Goal: Transaction & Acquisition: Purchase product/service

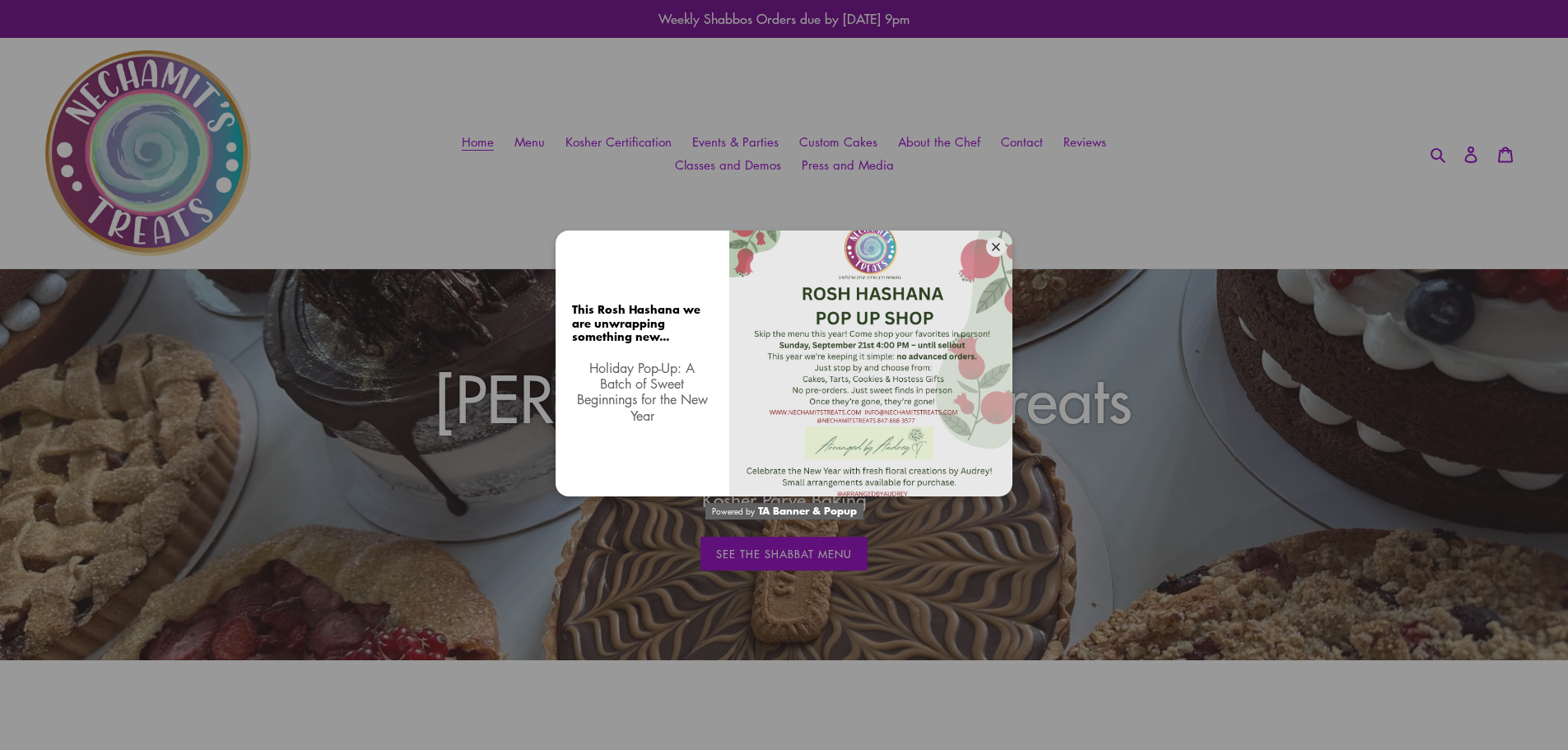
click at [993, 249] on icon at bounding box center [996, 247] width 8 height 8
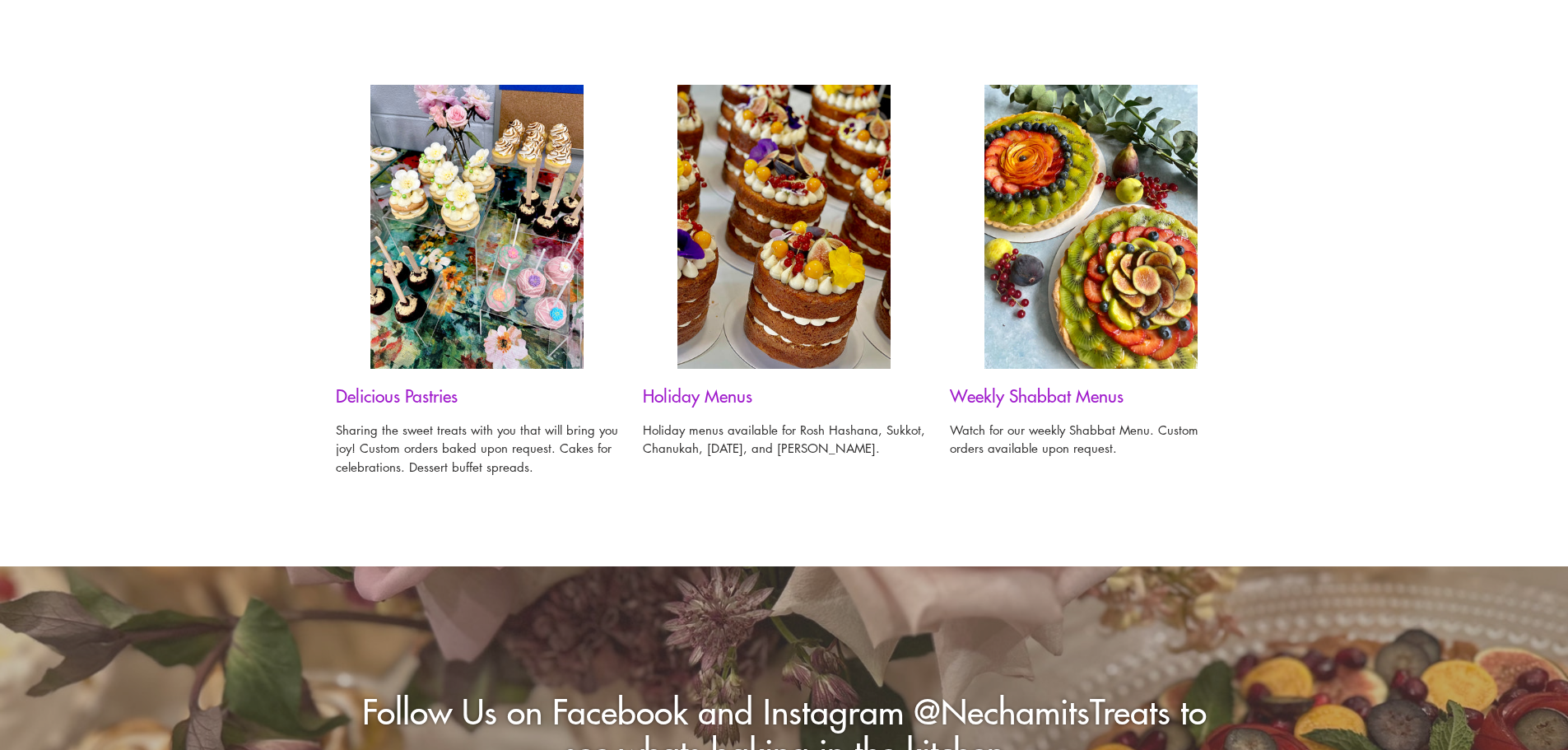
scroll to position [1235, 0]
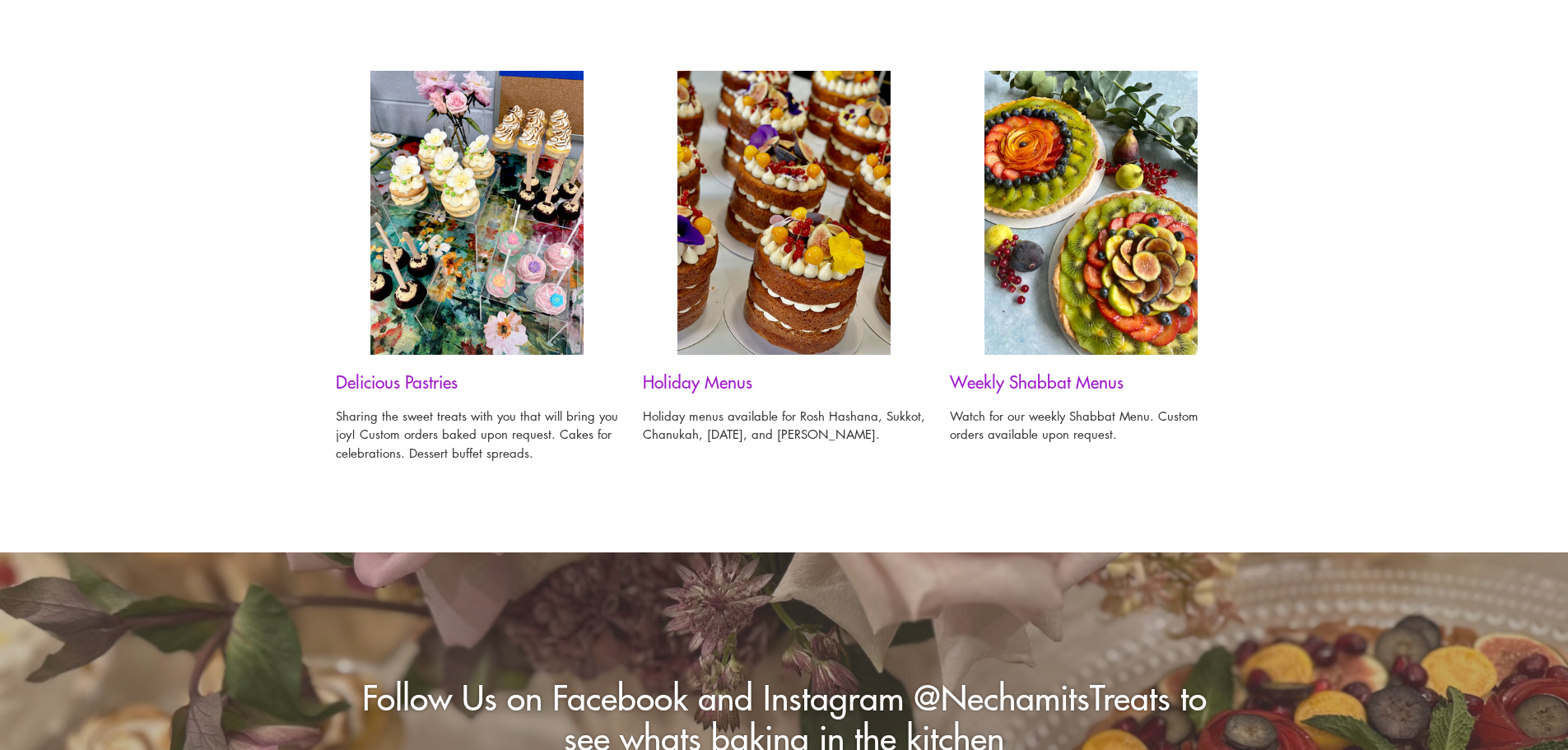
click at [719, 379] on h3 "Holiday Menus" at bounding box center [784, 382] width 283 height 21
click at [816, 273] on img at bounding box center [784, 212] width 213 height 284
click at [695, 452] on div "Delicious Pastries Sharing the sweet treats with you that will bring you joy! C…" at bounding box center [771, 289] width 922 height 436
click at [719, 378] on h3 "Holiday Menus" at bounding box center [784, 382] width 283 height 21
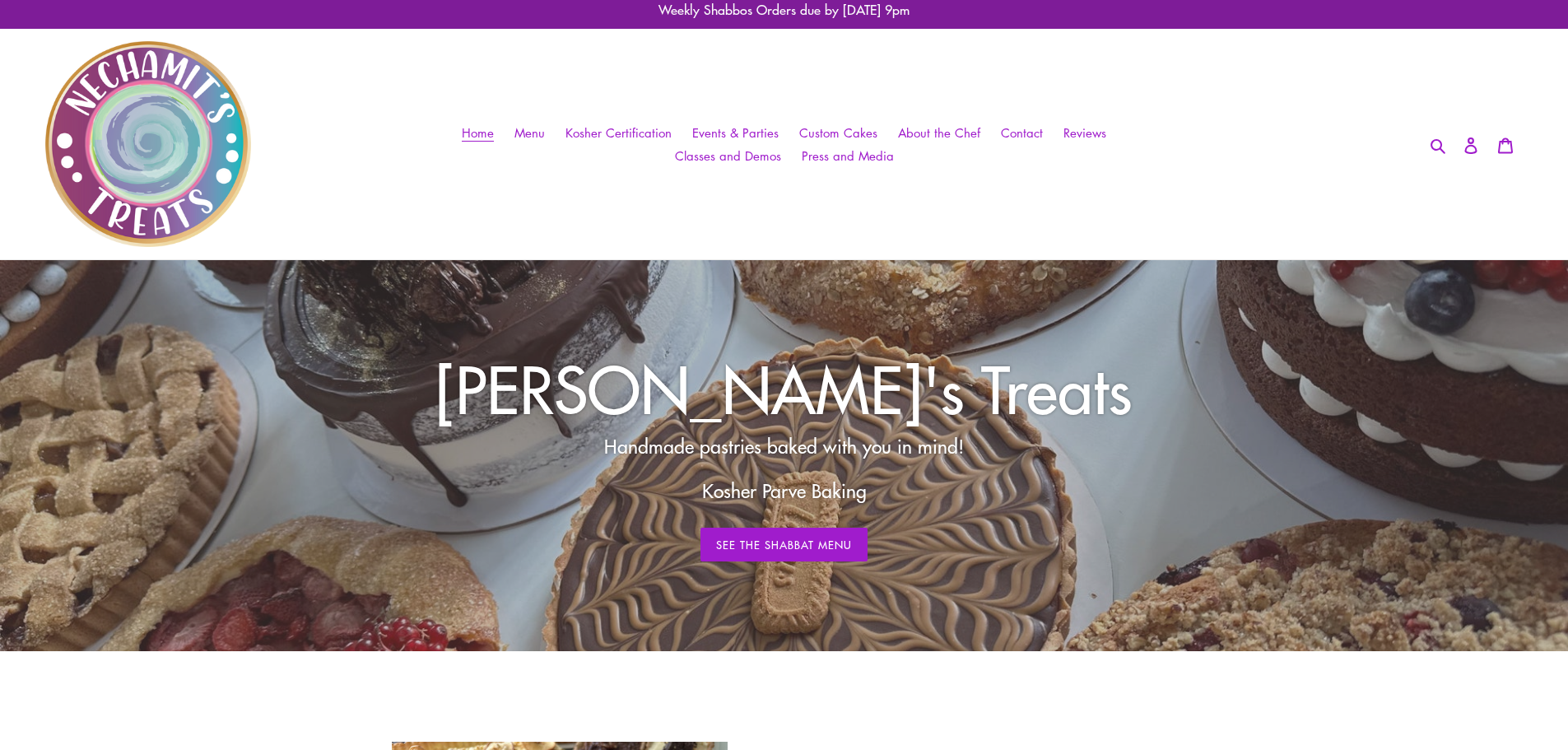
scroll to position [0, 0]
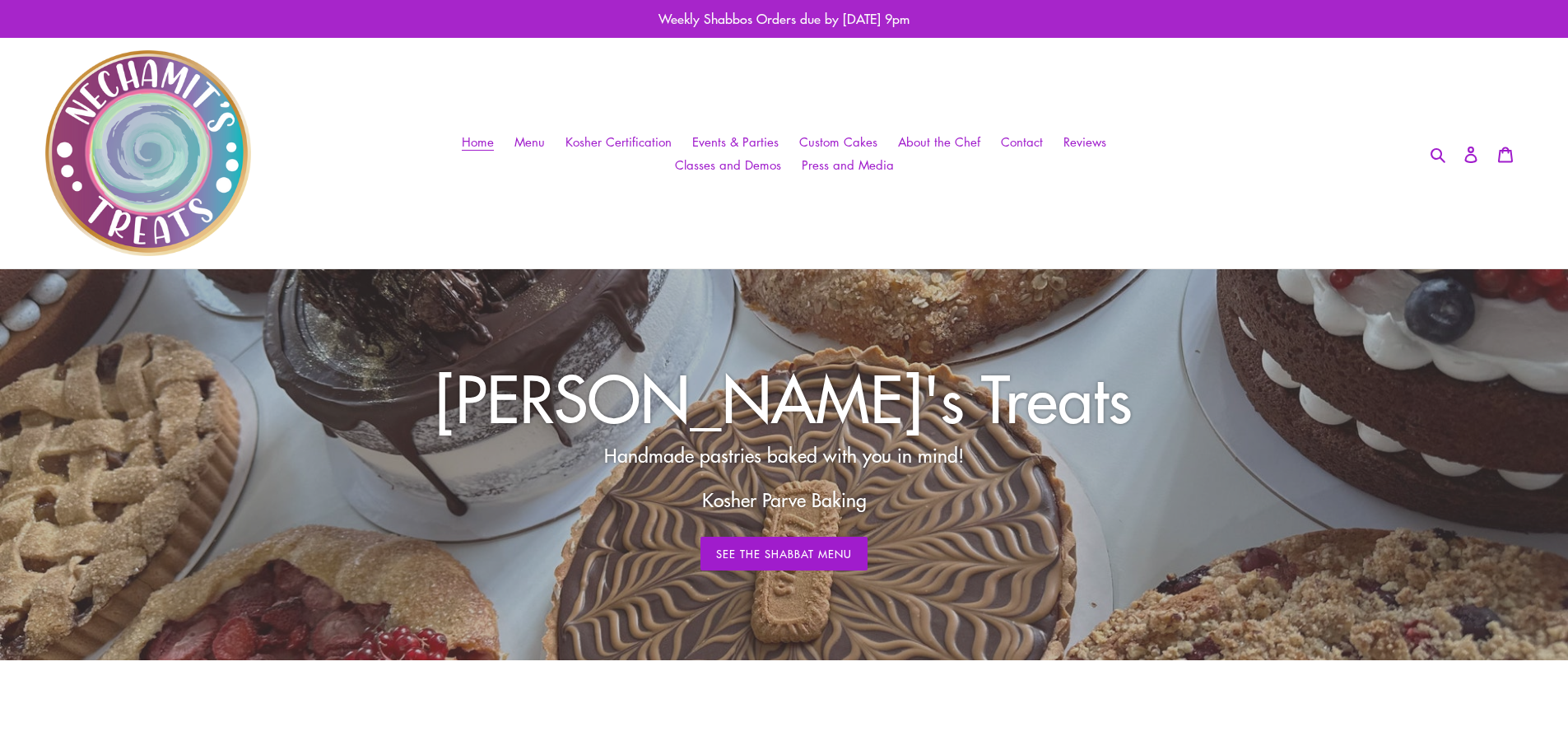
click at [828, 18] on p "Weekly Shabbos Orders due by [DATE] 9pm" at bounding box center [784, 18] width 1568 height 38
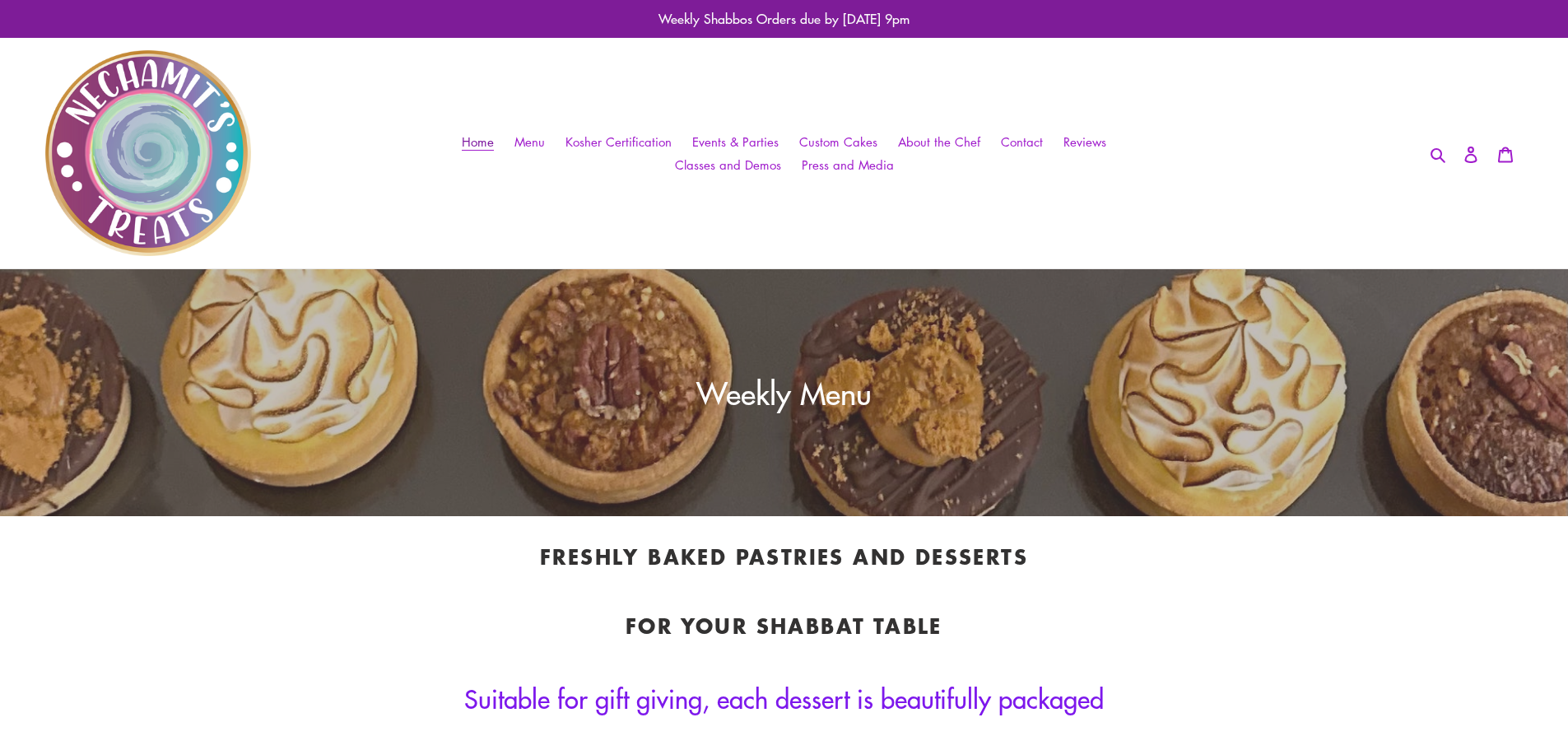
click at [479, 146] on span "Home" at bounding box center [478, 142] width 32 height 18
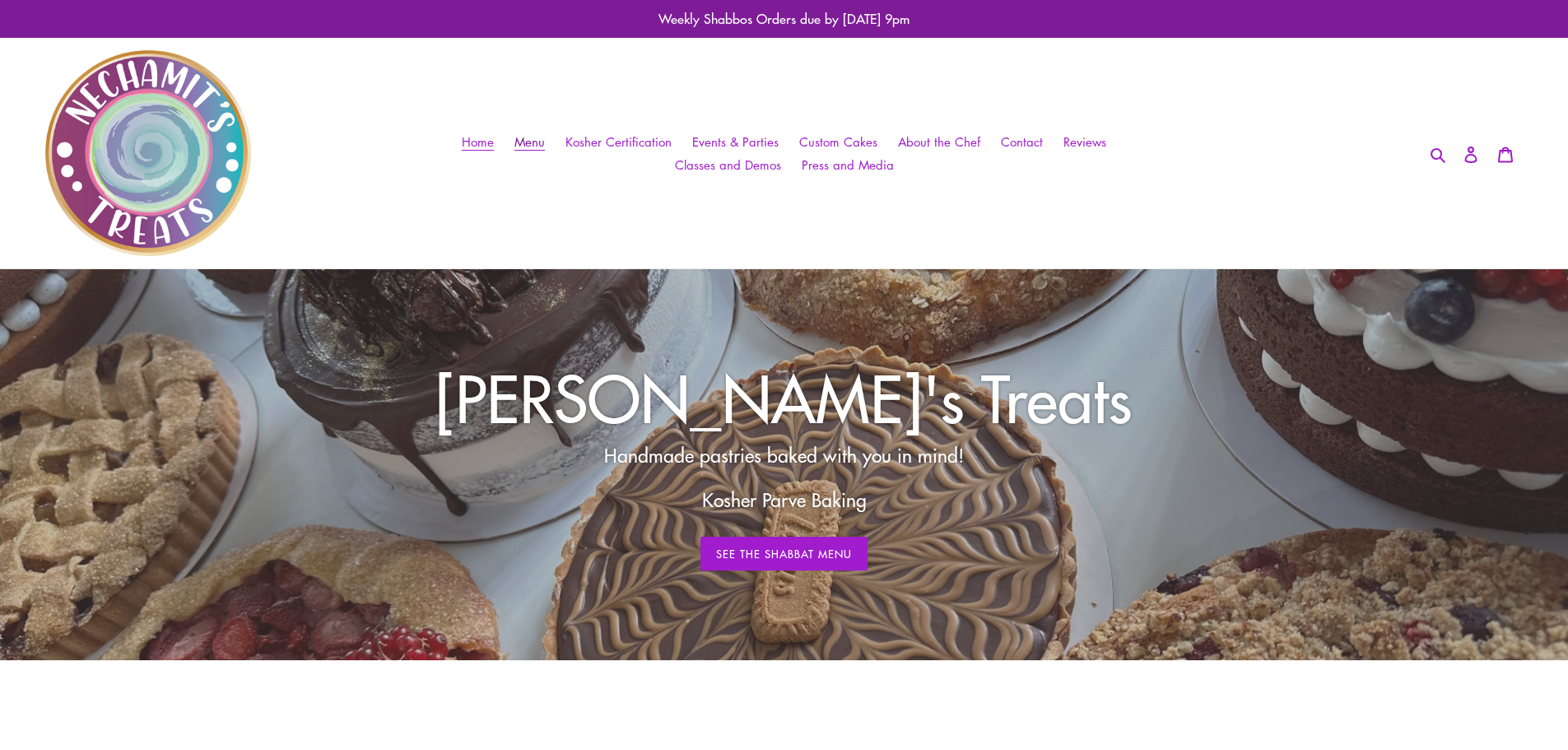
click at [553, 145] on link "Menu" at bounding box center [530, 142] width 47 height 23
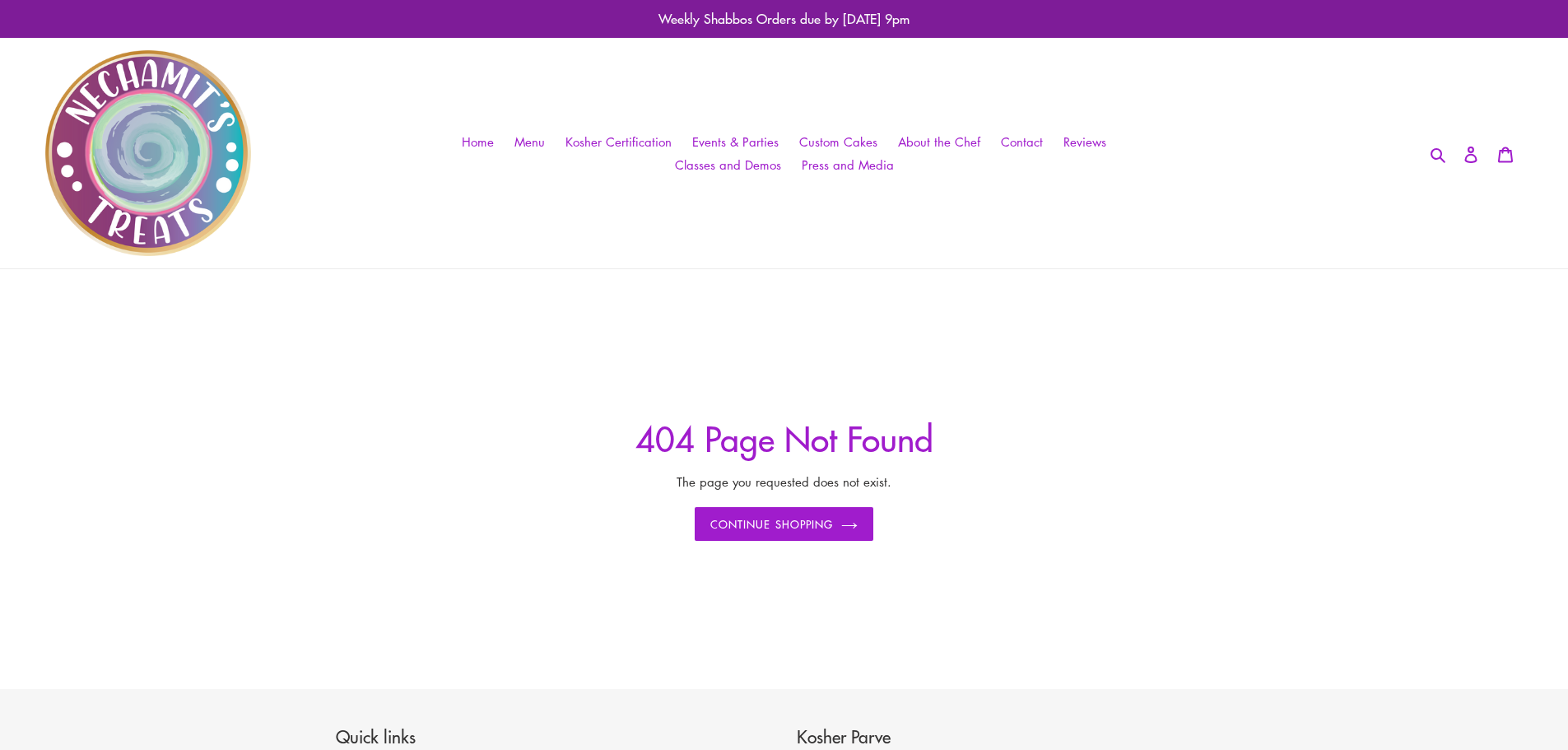
click at [191, 145] on img at bounding box center [148, 153] width 205 height 206
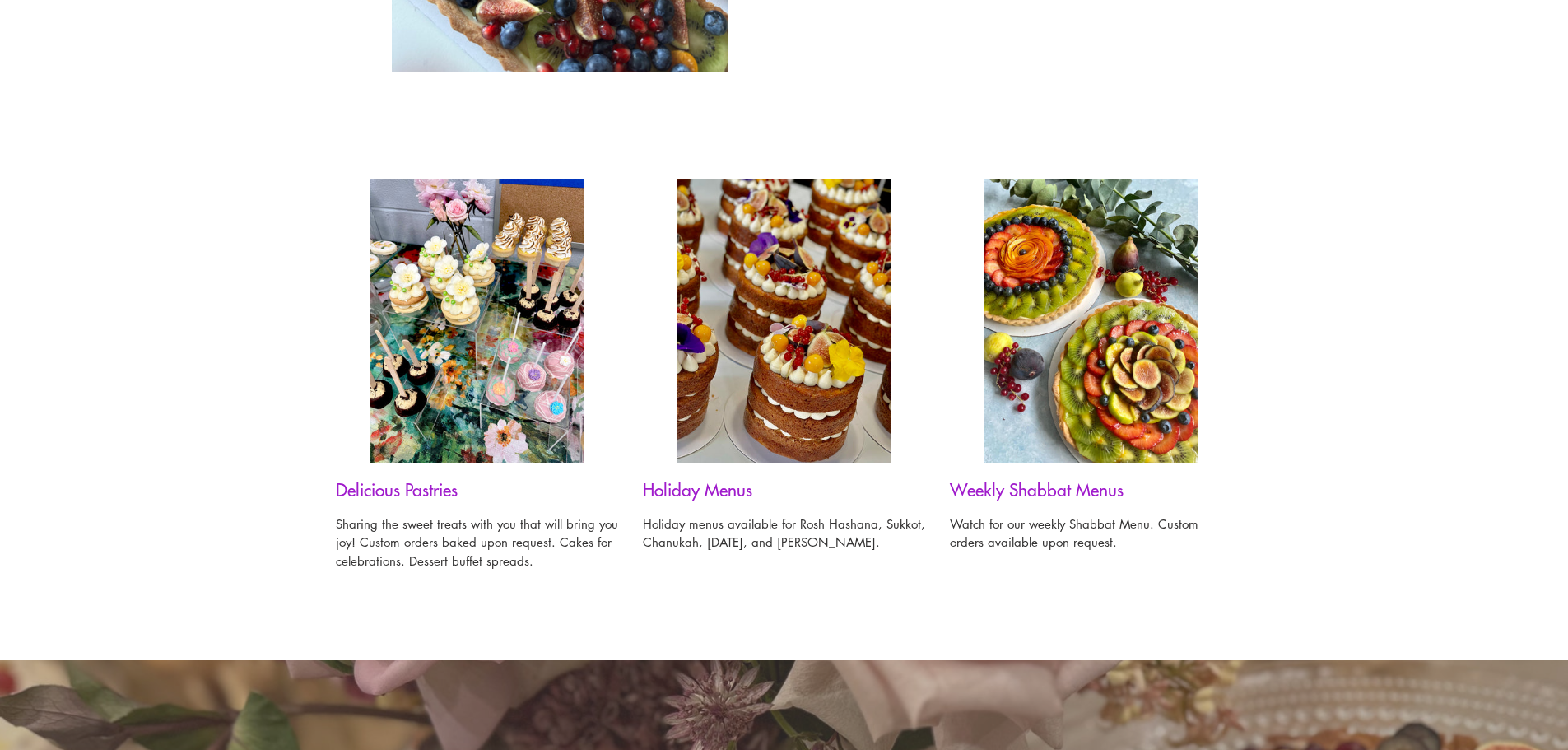
scroll to position [988, 0]
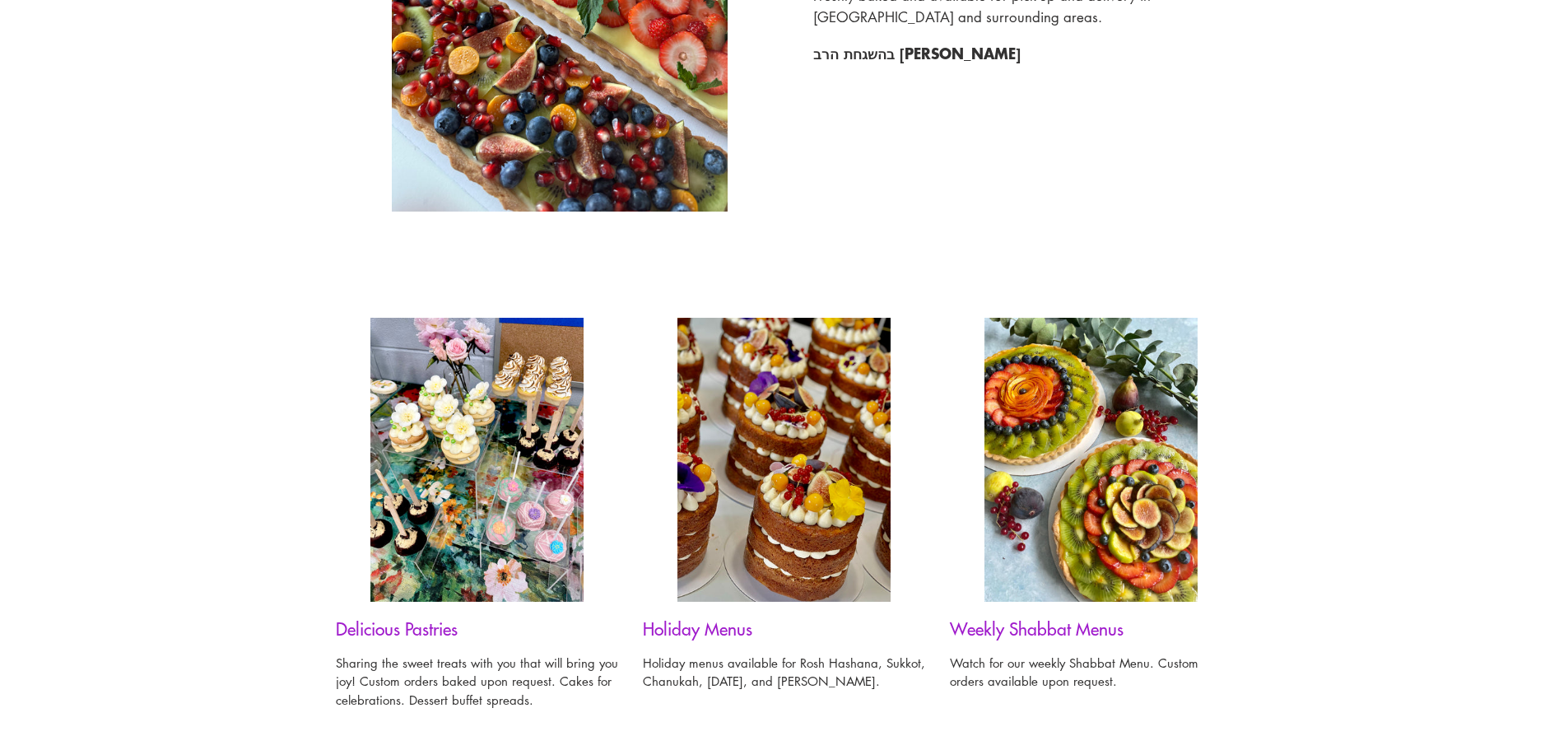
click at [816, 502] on img at bounding box center [784, 460] width 213 height 284
click at [702, 638] on h3 "Holiday Menus" at bounding box center [784, 628] width 283 height 21
click at [703, 627] on h3 "Holiday Menus" at bounding box center [784, 628] width 283 height 21
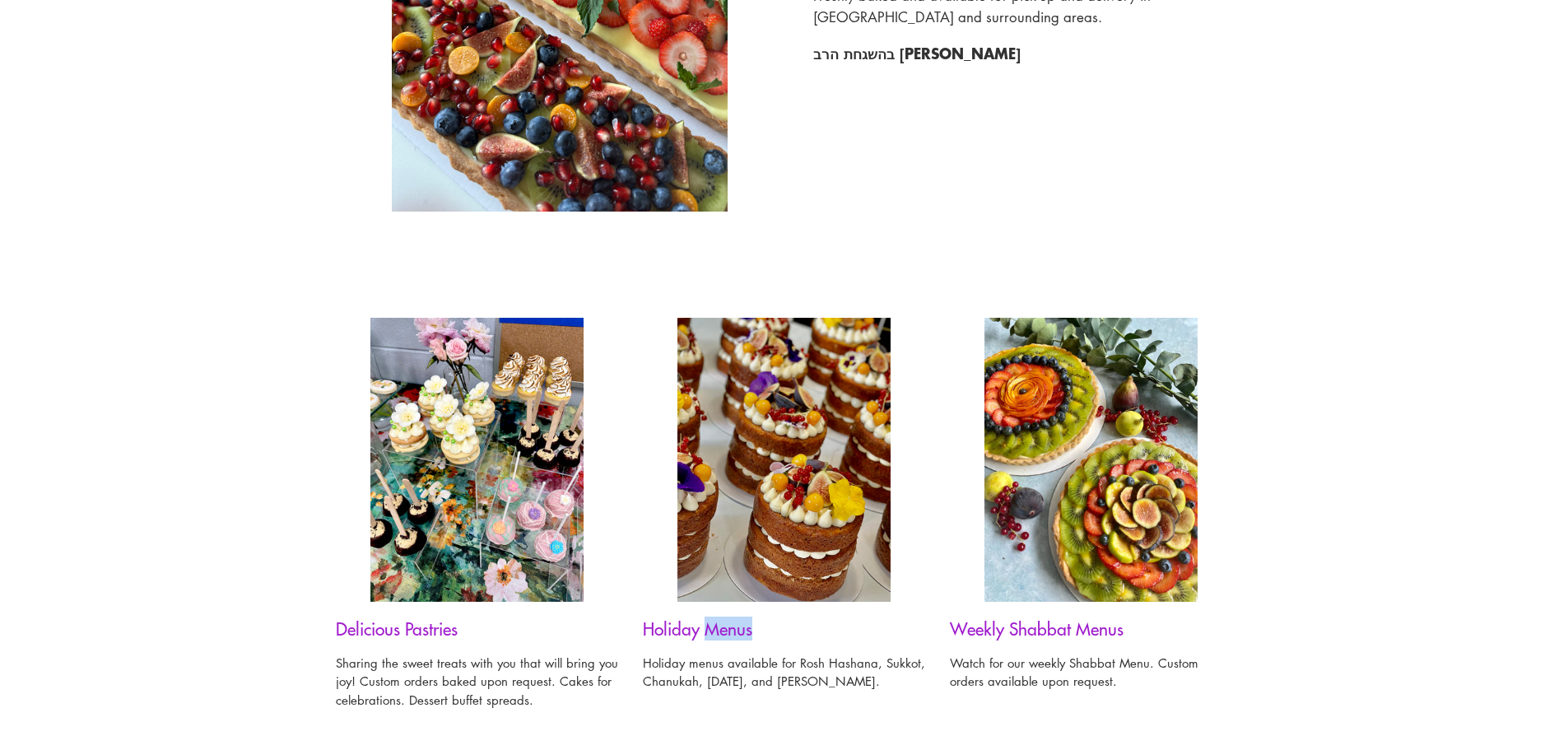
click at [459, 505] on img at bounding box center [477, 460] width 213 height 284
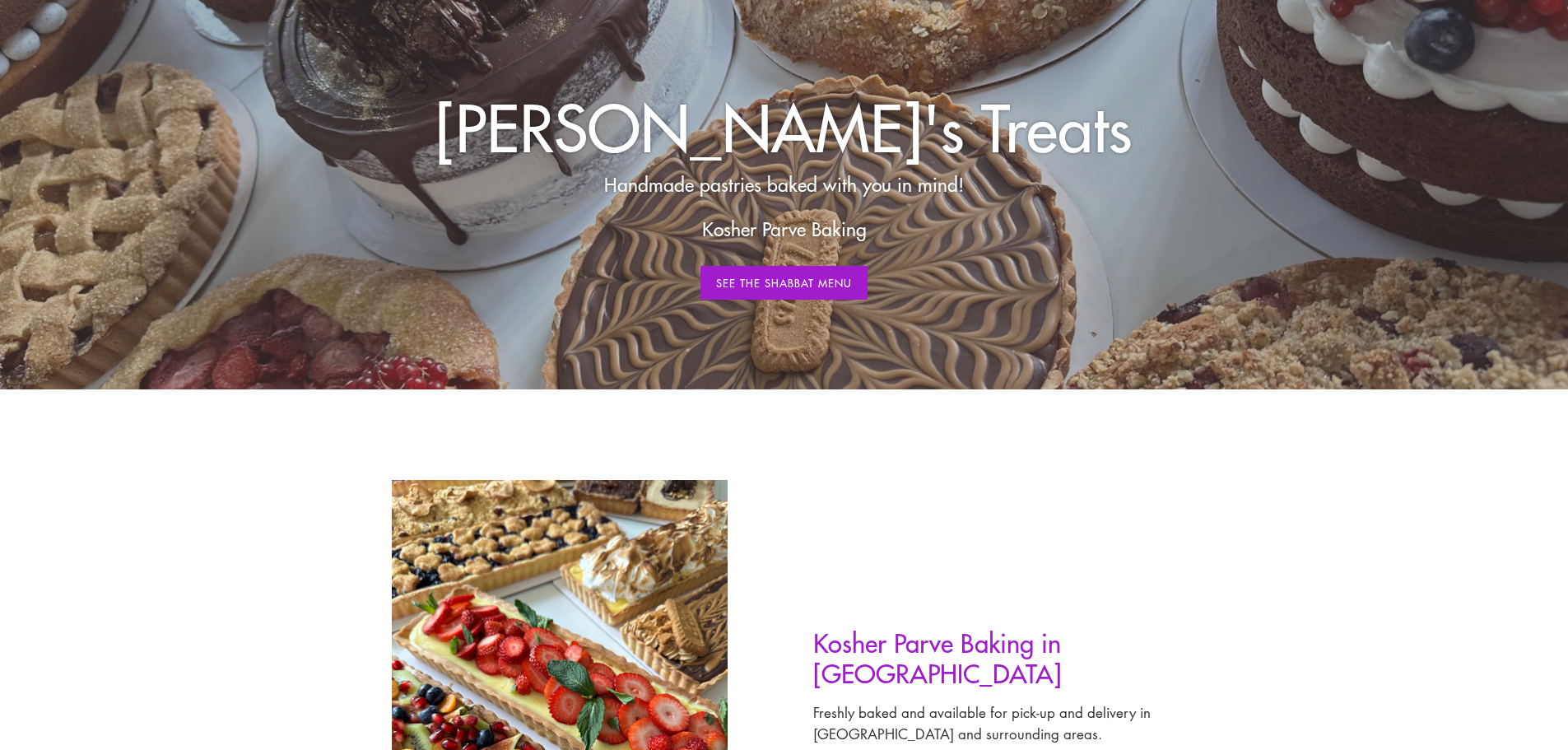
scroll to position [247, 0]
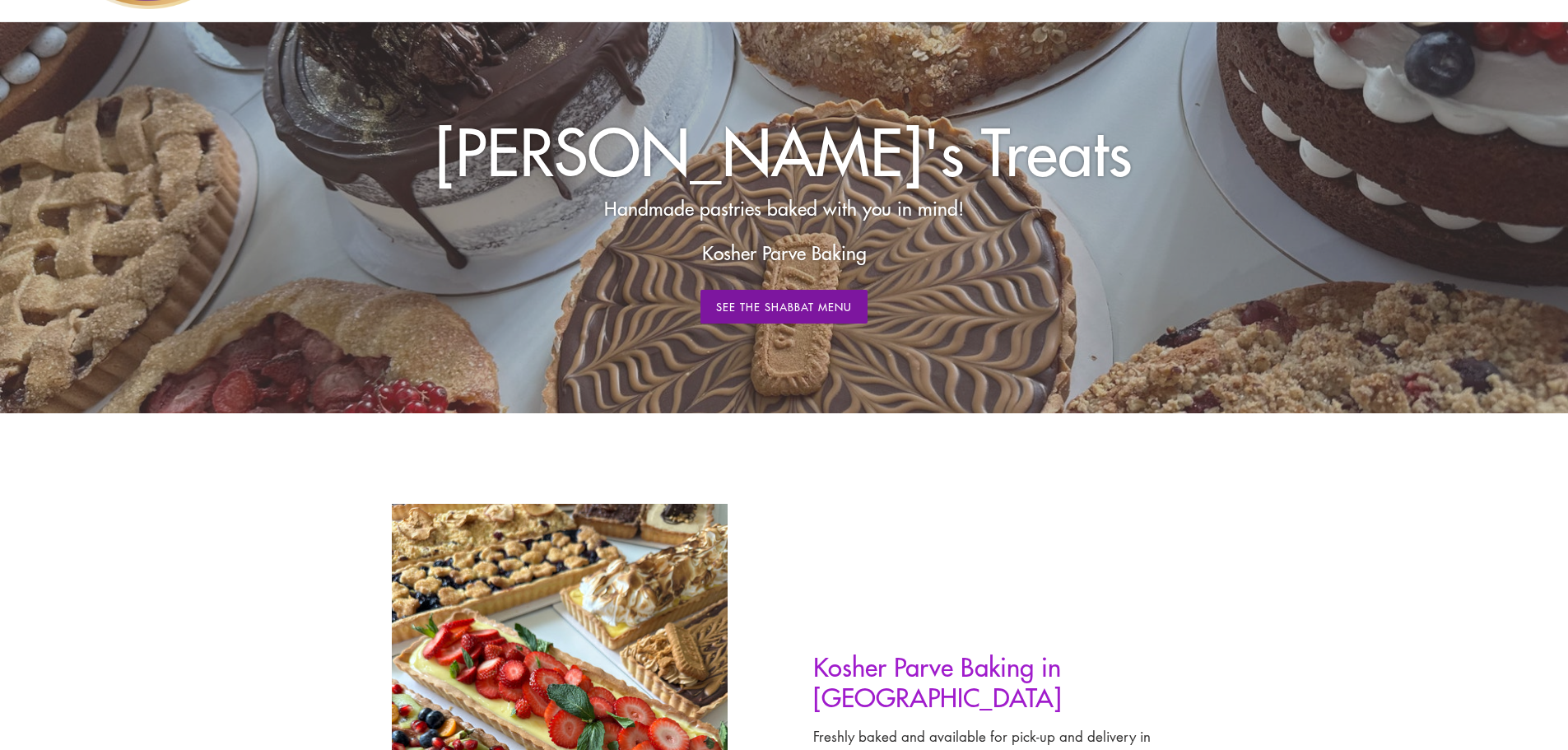
click at [807, 308] on link "See The Shabbat Menu" at bounding box center [784, 307] width 168 height 34
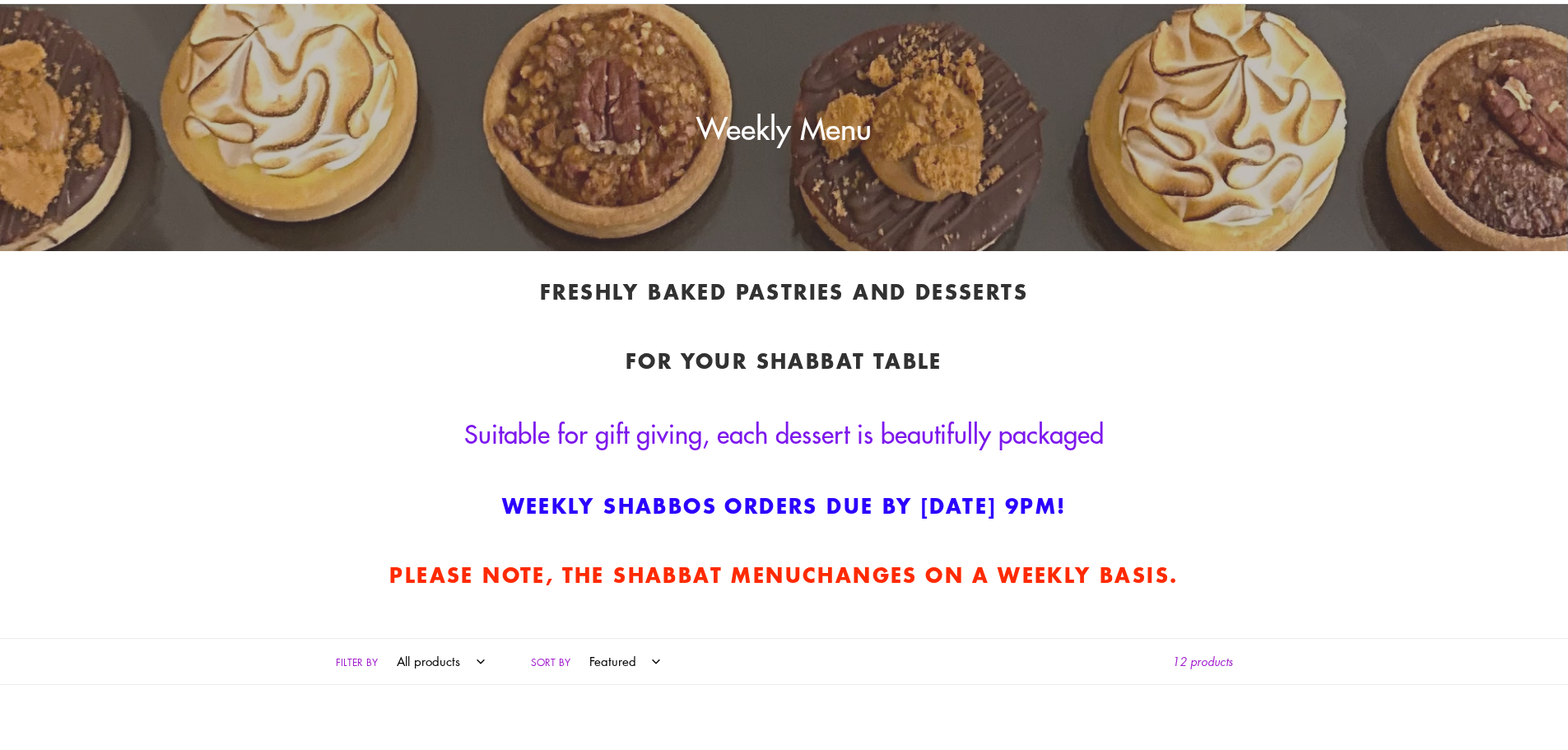
scroll to position [330, 0]
